Goal: Task Accomplishment & Management: Manage account settings

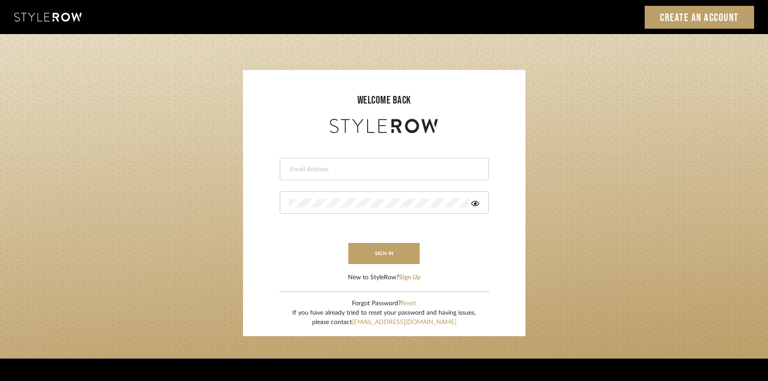
click at [356, 171] on input "email" at bounding box center [383, 169] width 188 height 9
type input "ayanna.cooper@me.com"
click at [413, 303] on button "Reset" at bounding box center [408, 303] width 15 height 9
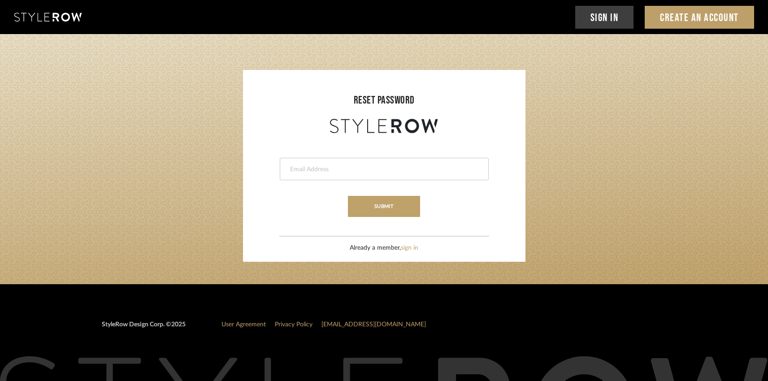
click at [323, 169] on input "email" at bounding box center [383, 169] width 188 height 9
type input "ayanna.cooper@me.com"
click at [364, 196] on button "submit" at bounding box center [384, 206] width 72 height 21
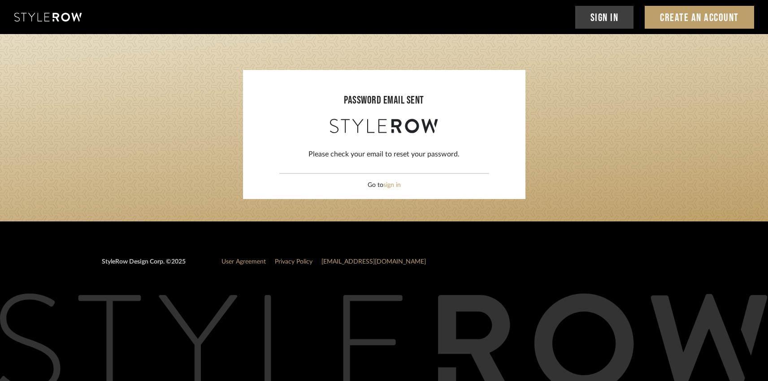
scroll to position [7, 0]
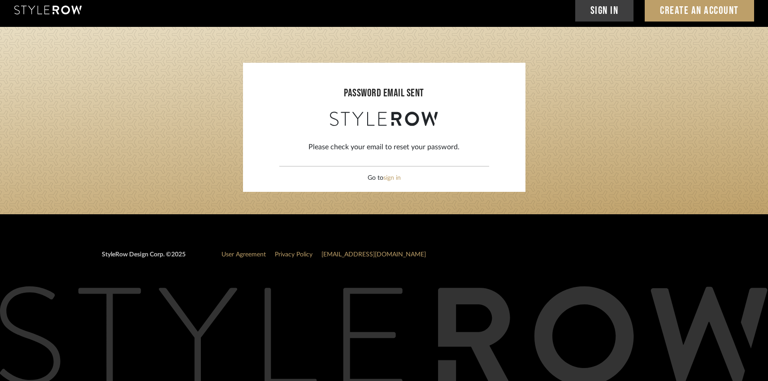
click at [355, 256] on link "[EMAIL_ADDRESS][DOMAIN_NAME]" at bounding box center [373, 255] width 104 height 6
click at [349, 254] on link "[EMAIL_ADDRESS][DOMAIN_NAME]" at bounding box center [373, 255] width 104 height 6
click at [349, 255] on link "[EMAIL_ADDRESS][DOMAIN_NAME]" at bounding box center [373, 255] width 104 height 6
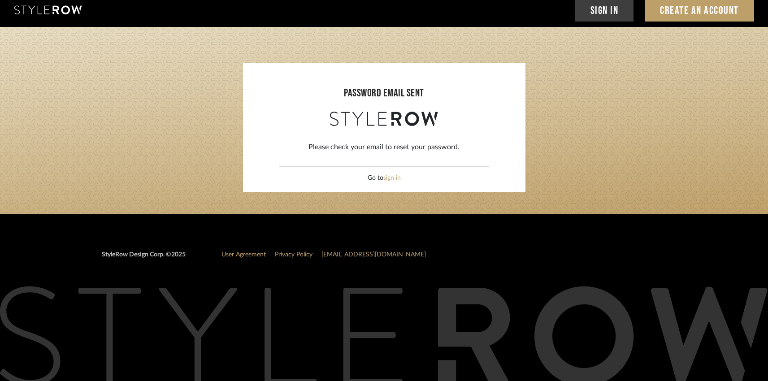
click at [349, 255] on link "[EMAIL_ADDRESS][DOMAIN_NAME]" at bounding box center [373, 255] width 104 height 6
click at [340, 254] on link "[EMAIL_ADDRESS][DOMAIN_NAME]" at bounding box center [373, 255] width 104 height 6
click at [343, 255] on link "[EMAIL_ADDRESS][DOMAIN_NAME]" at bounding box center [373, 255] width 104 height 6
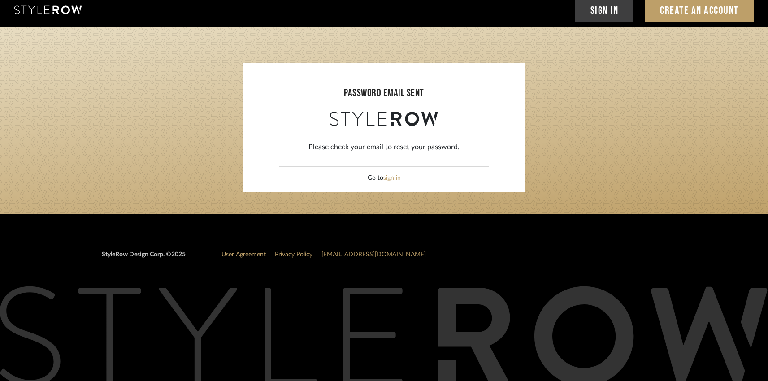
click at [343, 255] on link "[EMAIL_ADDRESS][DOMAIN_NAME]" at bounding box center [373, 255] width 104 height 6
click at [355, 252] on link "[EMAIL_ADDRESS][DOMAIN_NAME]" at bounding box center [373, 255] width 104 height 6
click at [396, 178] on link "sign in" at bounding box center [391, 178] width 17 height 6
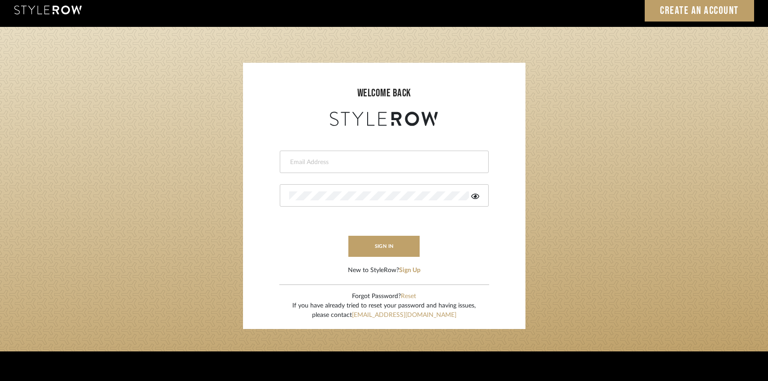
click at [321, 160] on input "email" at bounding box center [383, 162] width 188 height 9
type input "ayanna.cooper@me.com"
click at [477, 198] on icon at bounding box center [475, 196] width 8 height 7
click at [391, 243] on button "sign in" at bounding box center [384, 246] width 72 height 21
click at [411, 315] on link "[EMAIL_ADDRESS][DOMAIN_NAME]" at bounding box center [404, 315] width 104 height 6
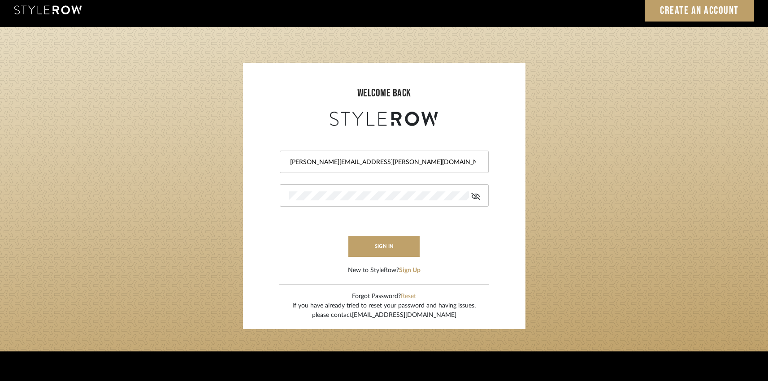
click at [411, 315] on link "[EMAIL_ADDRESS][DOMAIN_NAME]" at bounding box center [404, 315] width 104 height 6
click at [390, 315] on link "[EMAIL_ADDRESS][DOMAIN_NAME]" at bounding box center [404, 315] width 104 height 6
